Goal: Book appointment/travel/reservation

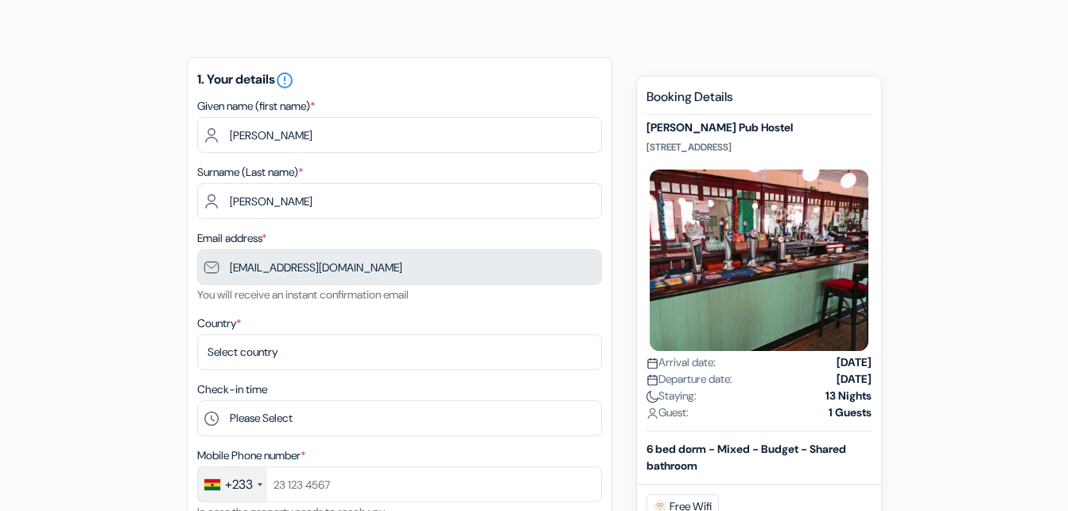
scroll to position [56, 0]
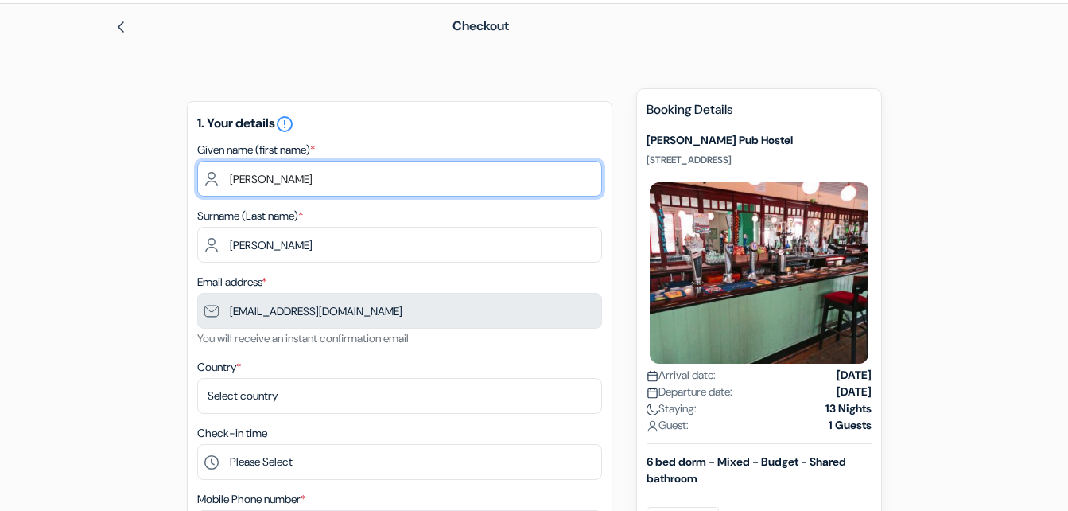
click at [287, 176] on input "[PERSON_NAME]" at bounding box center [399, 179] width 405 height 36
type input "f"
type input "PAPA KOJO"
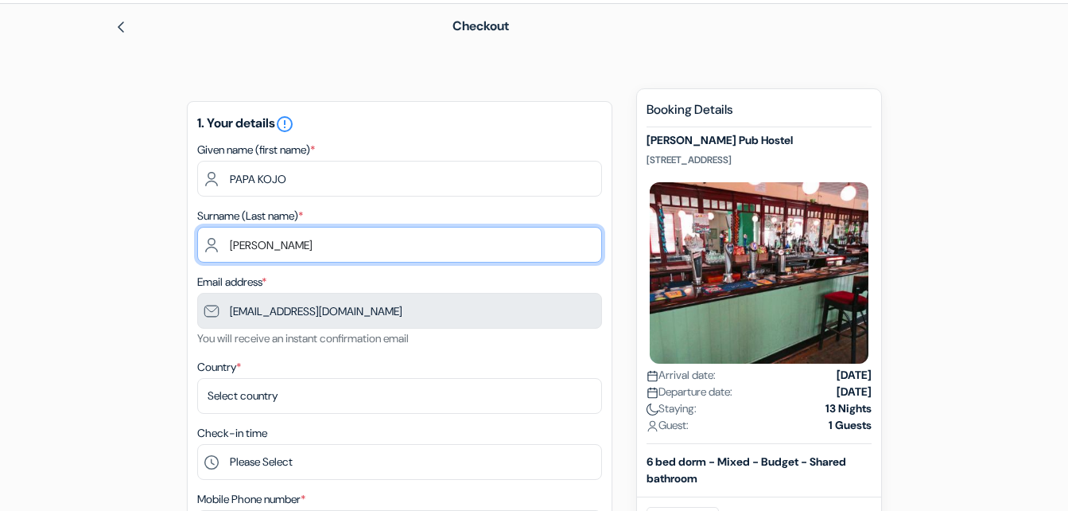
click at [278, 251] on input "[PERSON_NAME]" at bounding box center [399, 245] width 405 height 36
type input "[PERSON_NAME]"
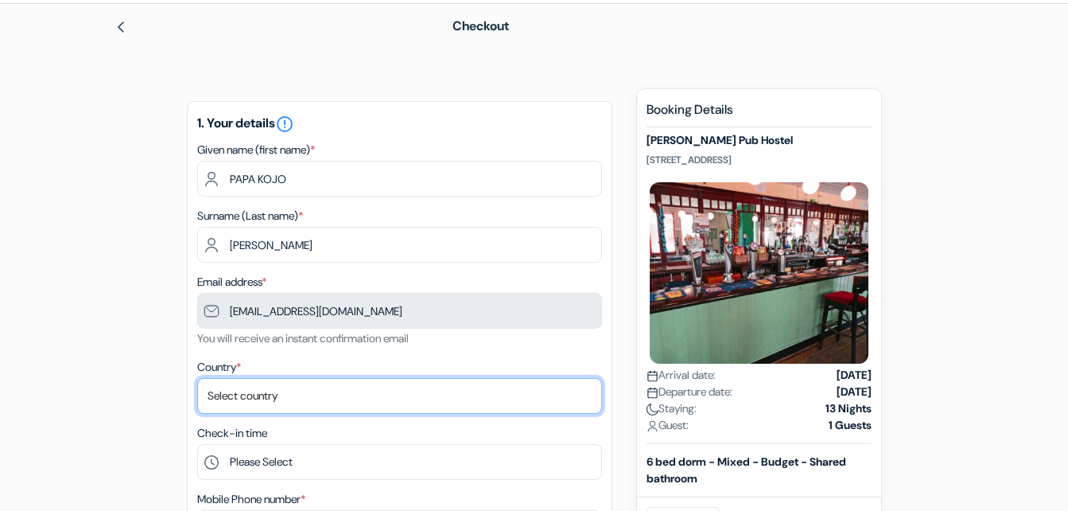
select select "71"
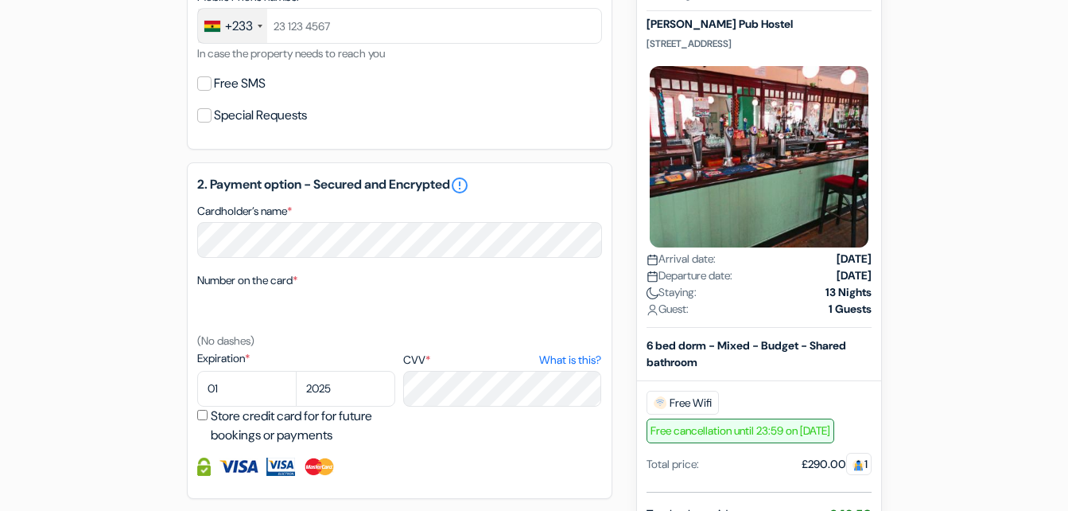
scroll to position [565, 0]
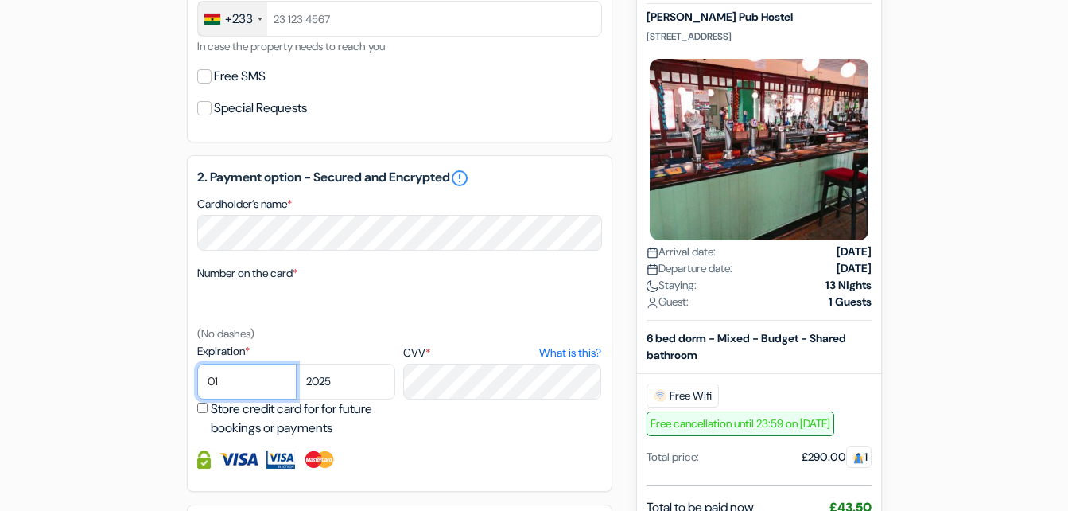
click at [223, 381] on select "01 02 03 04 05 06 07 08 09 10 11 12" at bounding box center [246, 381] width 99 height 36
select select "04"
click at [197, 363] on select "01 02 03 04 05 06 07 08 09 10 11 12" at bounding box center [246, 381] width 99 height 36
click at [337, 381] on select "2025 2026 2027 2028 2029 2030 2031 2032 2033 2034 2035 2036 2037 2038 2039 2040…" at bounding box center [345, 381] width 99 height 36
select select "2028"
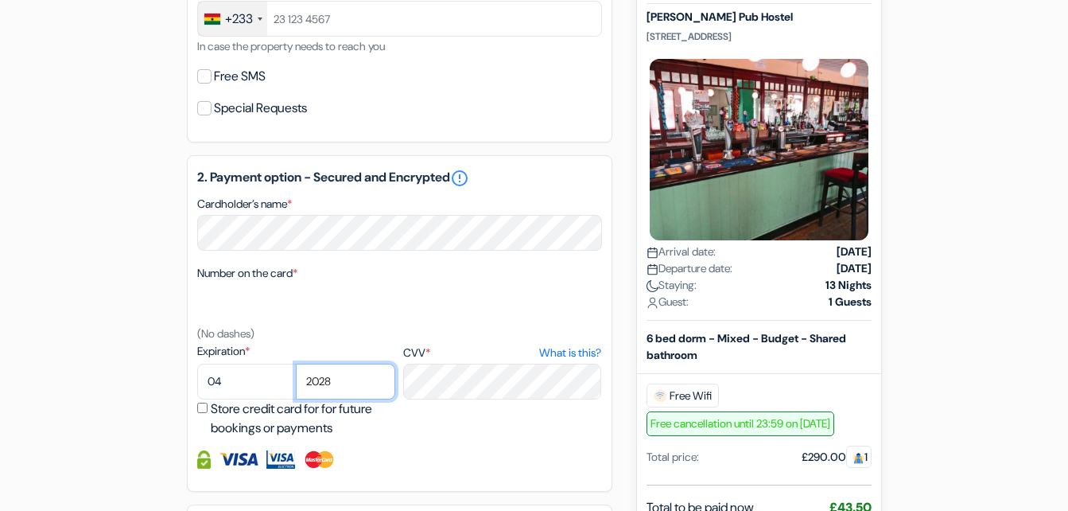
click at [296, 363] on select "2025 2026 2027 2028 2029 2030 2031 2032 2033 2034 2035 2036 2037 2038 2039 2040…" at bounding box center [345, 381] width 99 height 36
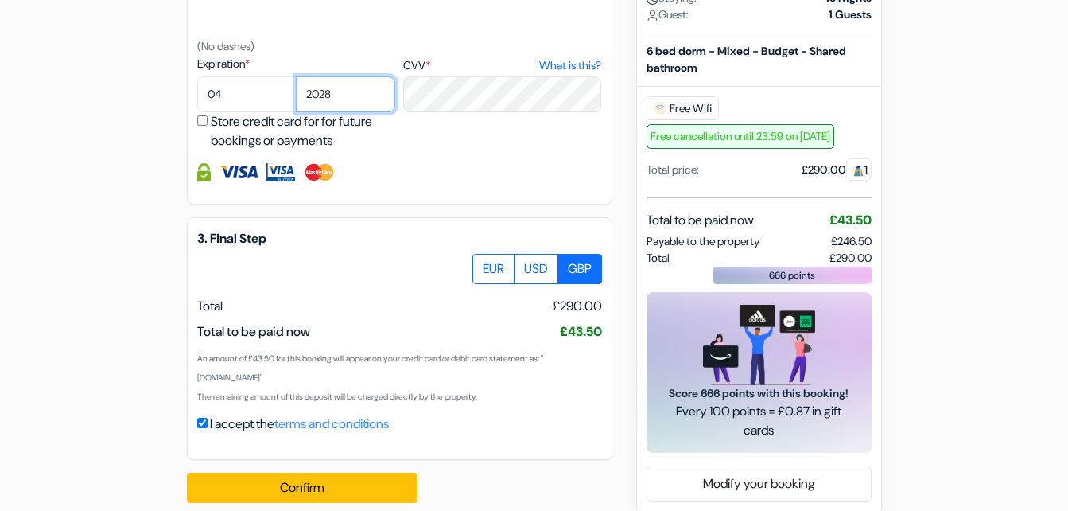
scroll to position [873, 0]
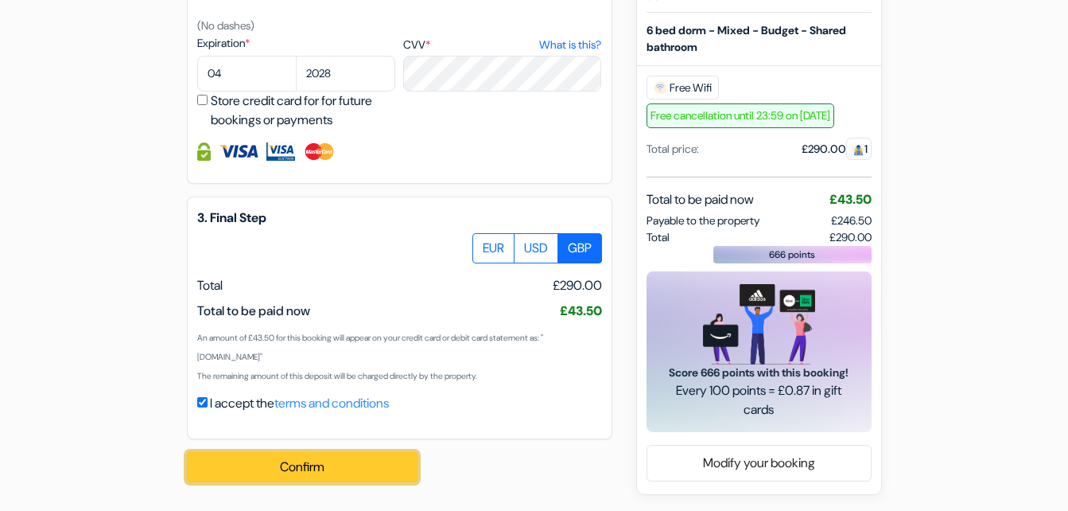
click at [305, 468] on button "Confirm Loading..." at bounding box center [302, 467] width 231 height 30
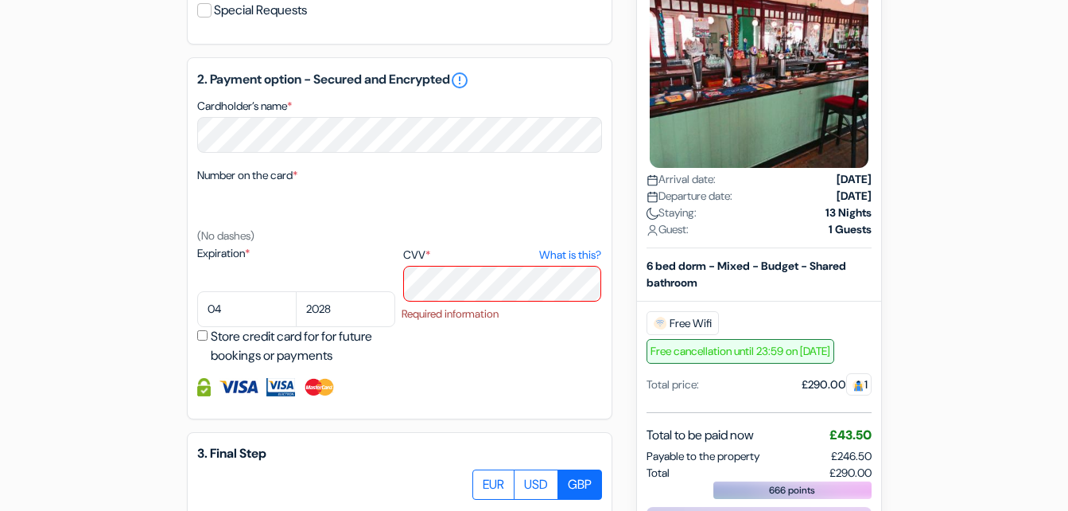
scroll to position [670, 0]
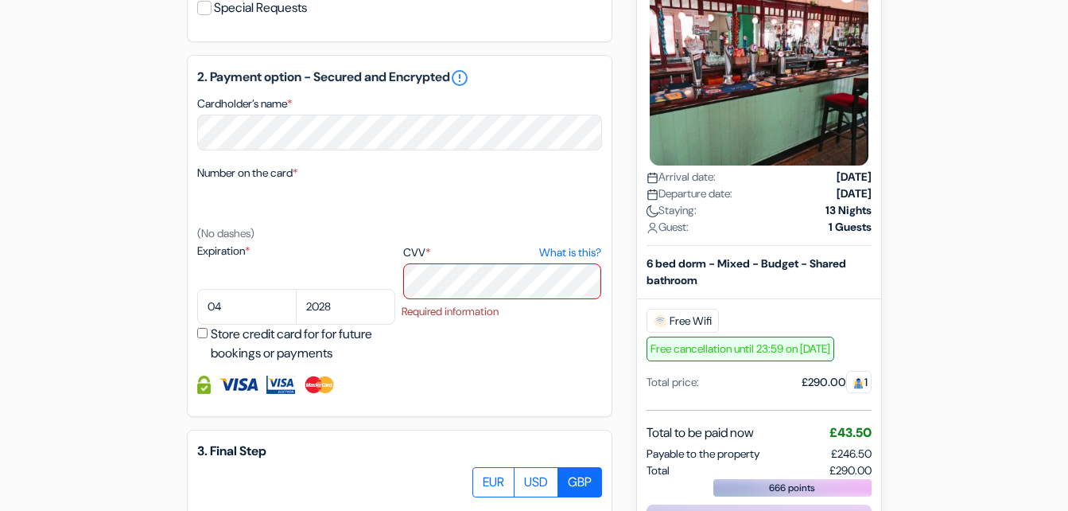
type input "244375015"
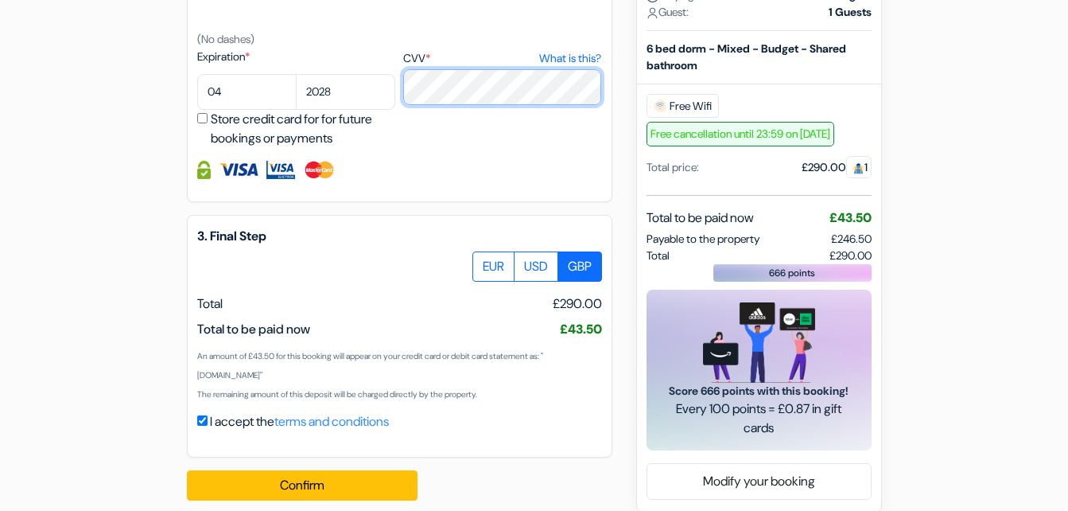
scroll to position [883, 0]
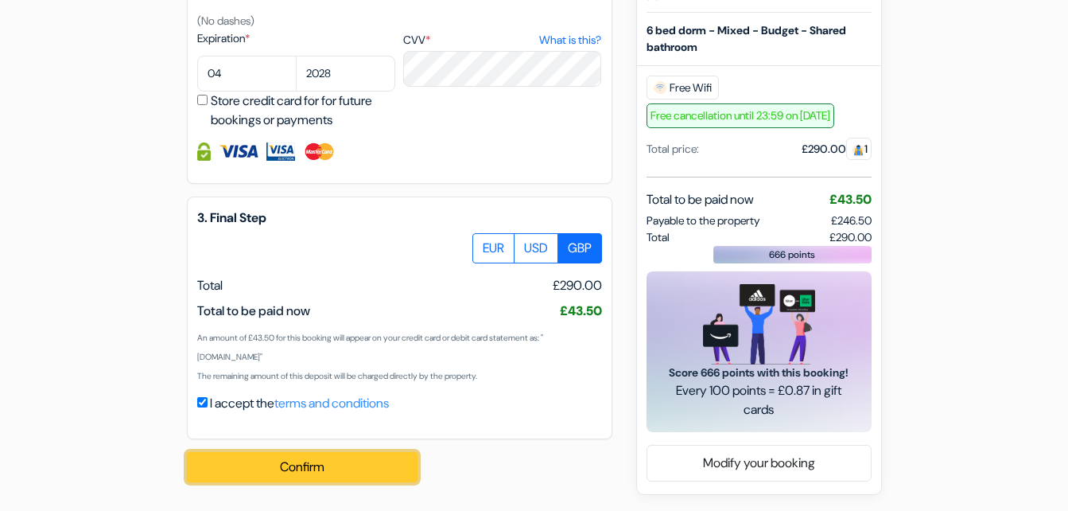
click at [301, 462] on button "Confirm Loading..." at bounding box center [302, 467] width 231 height 30
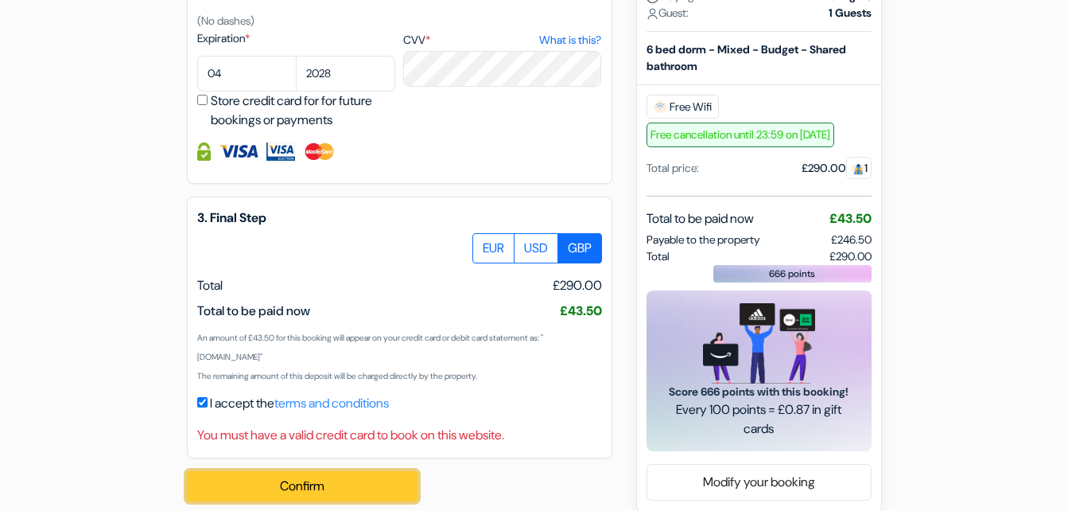
click at [303, 482] on button "Confirm Loading..." at bounding box center [302, 486] width 231 height 30
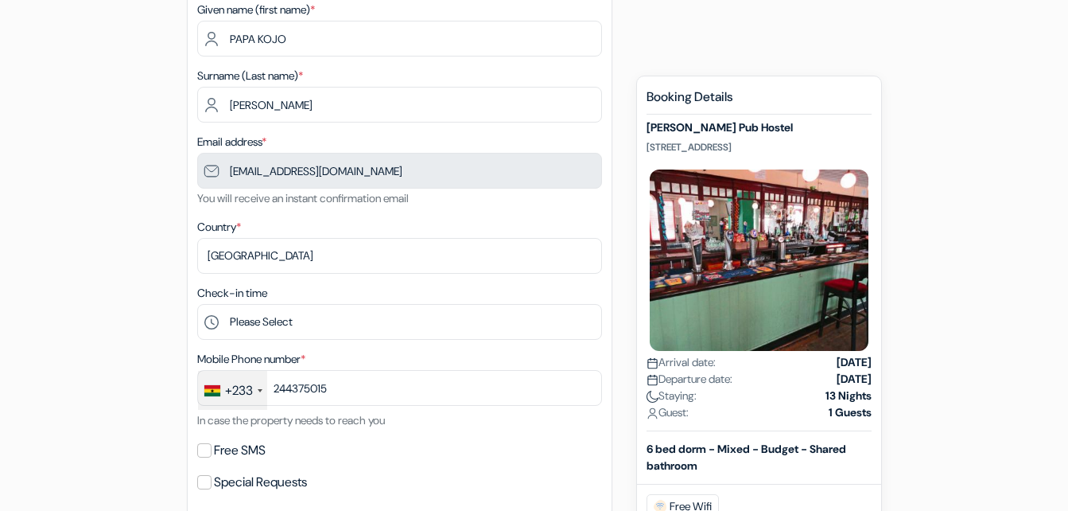
scroll to position [0, 0]
